Goal: Task Accomplishment & Management: Manage account settings

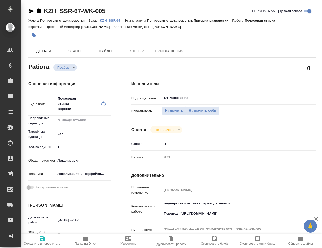
type textarea "x"
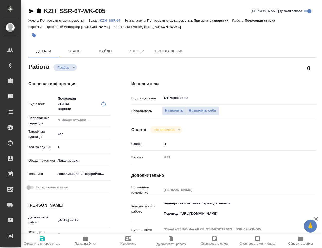
type textarea "x"
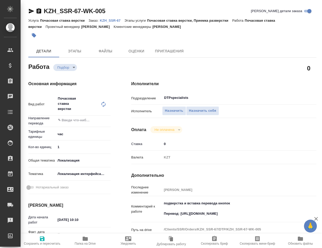
type textarea "x"
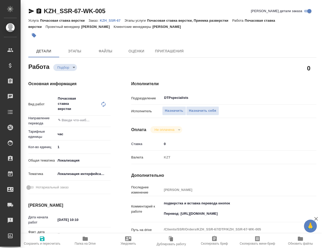
type textarea "x"
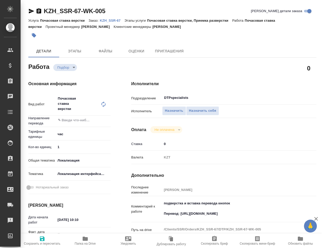
type textarea "x"
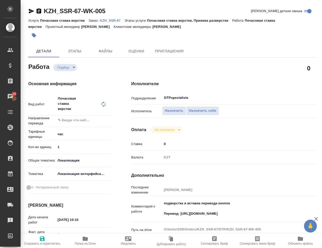
type textarea "x"
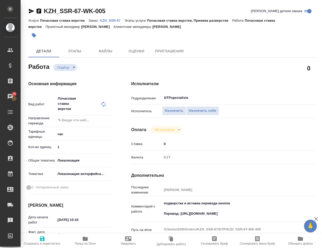
type textarea "x"
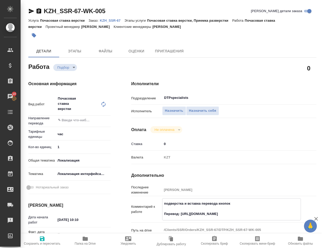
click at [179, 214] on textarea "подверстка и вставка перевода кнопок Перевод: [URL][DOMAIN_NAME]" at bounding box center [232, 208] width 138 height 19
click at [180, 214] on textarea "подверстка и вставка перевода кнопок Перевод: [URL][DOMAIN_NAME]" at bounding box center [232, 208] width 138 height 19
click at [258, 214] on textarea "подверстка и вставка перевода кнопок Перевод: [URL][DOMAIN_NAME]" at bounding box center [232, 208] width 138 height 19
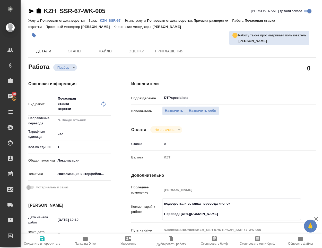
type textarea "x"
click at [83, 240] on icon "button" at bounding box center [85, 238] width 5 height 4
click at [201, 110] on span "Назначить себя" at bounding box center [202, 111] width 27 height 6
type textarea "x"
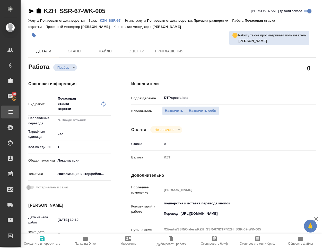
type textarea "x"
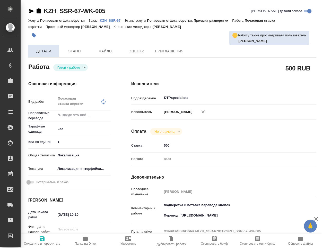
type textarea "x"
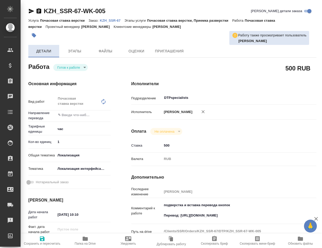
type textarea "x"
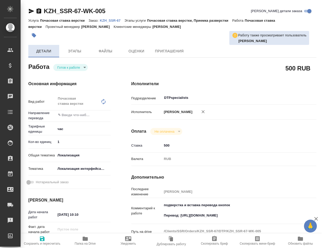
type textarea "x"
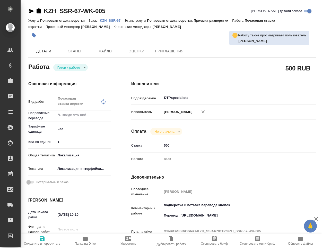
type textarea "x"
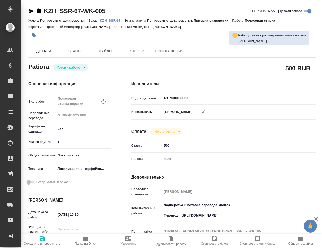
click at [74, 69] on body "🙏 .cls-1 fill:#fff; AWATERA Klimentovskiy Konstantin Клиенты Спецификации Заказ…" at bounding box center [161, 124] width 322 height 248
type textarea "x"
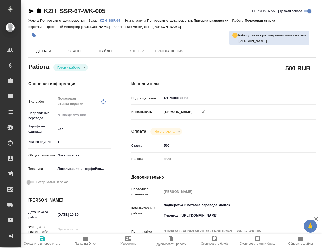
type textarea "x"
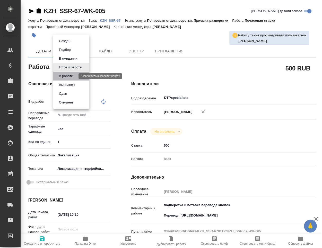
click at [69, 77] on button "В работе" at bounding box center [65, 76] width 17 height 6
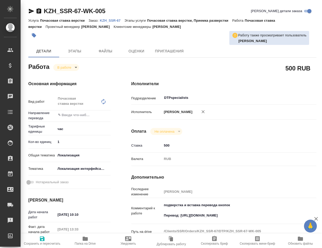
type textarea "x"
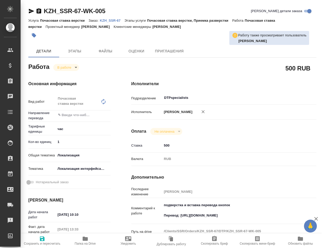
type textarea "x"
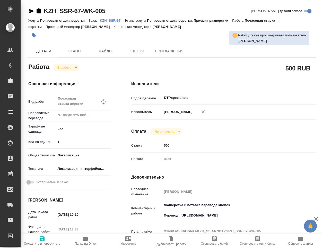
type textarea "x"
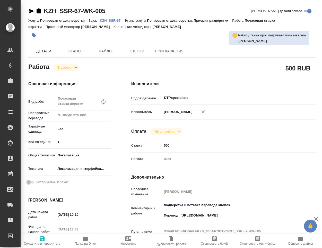
type textarea "x"
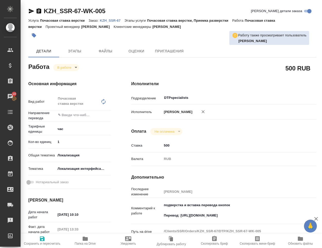
click at [30, 12] on icon "button" at bounding box center [31, 11] width 5 height 5
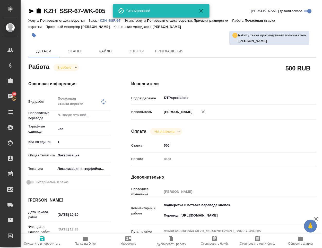
type textarea "x"
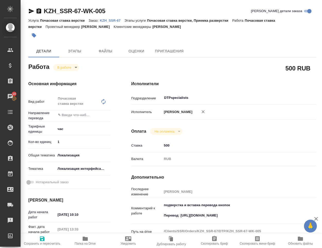
type textarea "x"
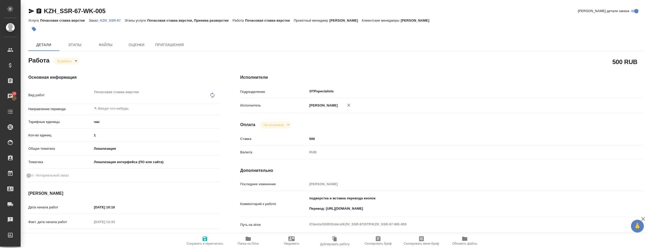
type textarea "x"
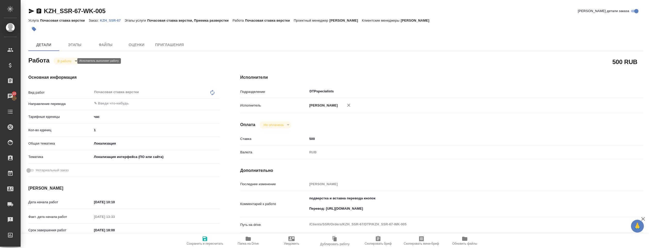
click at [61, 60] on body "🙏 .cls-1 fill:#fff; AWATERA Klimentovskiy Konstantin Клиенты Спецификации Заказ…" at bounding box center [324, 124] width 649 height 248
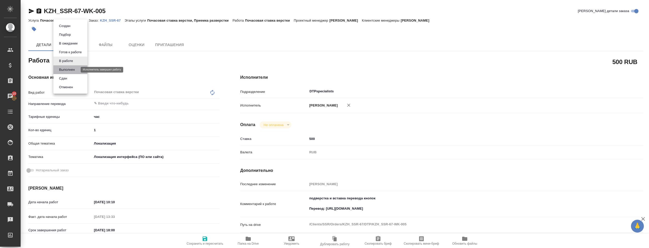
click at [69, 70] on button "Выполнен" at bounding box center [66, 70] width 19 height 6
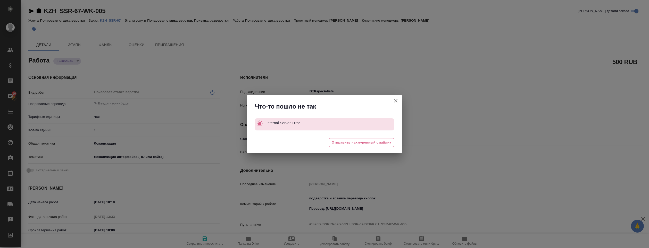
type textarea "x"
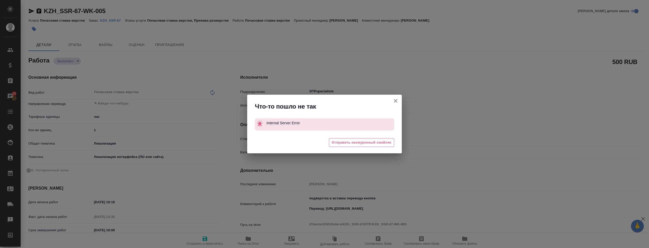
type textarea "x"
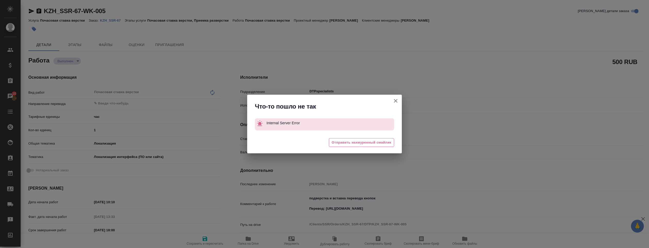
type textarea "x"
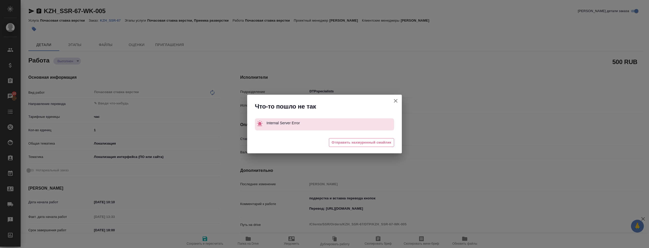
click at [322, 99] on icon "button" at bounding box center [395, 101] width 6 height 6
type textarea "x"
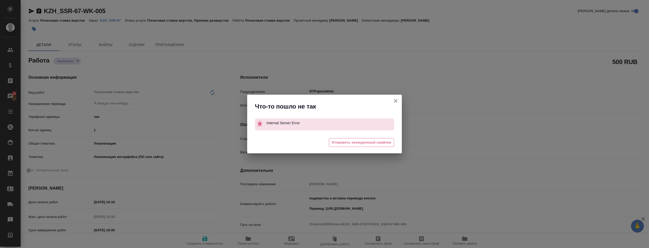
type textarea "x"
